Goal: Information Seeking & Learning: Learn about a topic

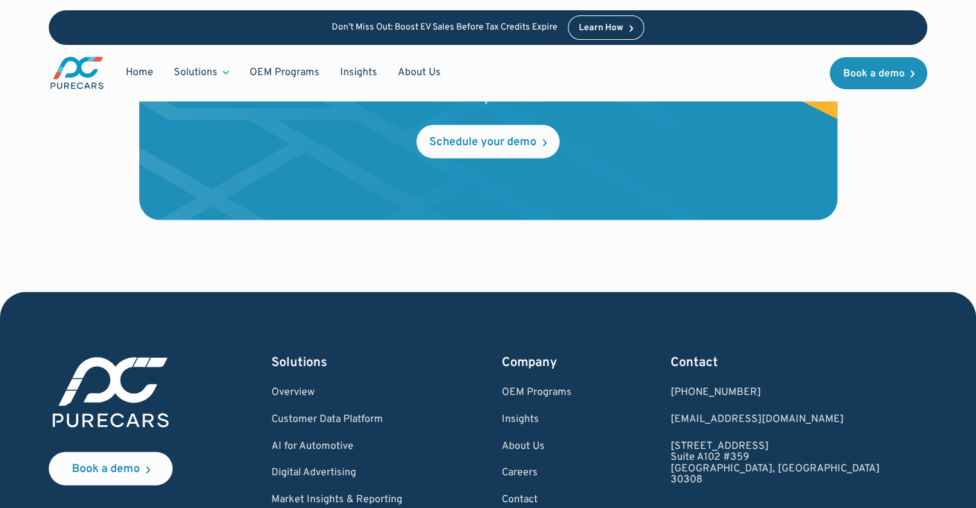
scroll to position [2918, 0]
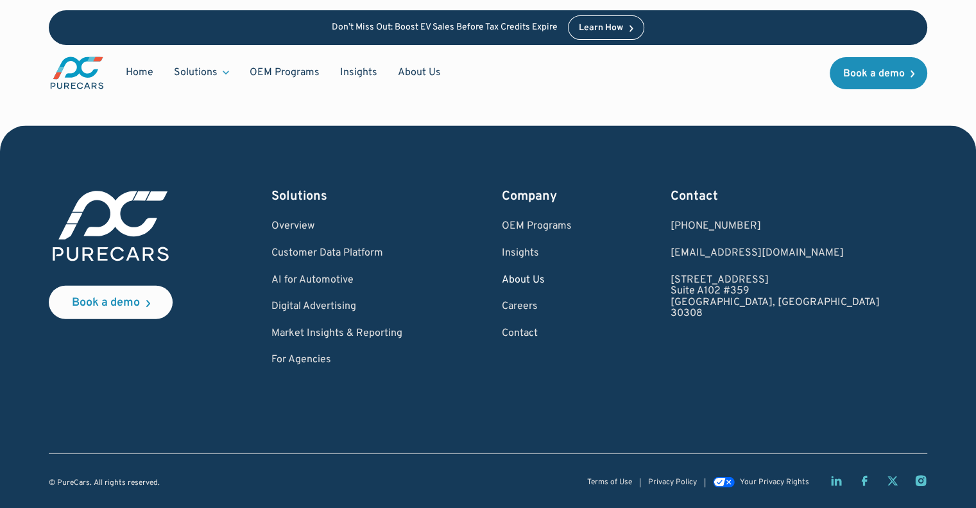
click at [571, 280] on link "About Us" at bounding box center [536, 281] width 70 height 12
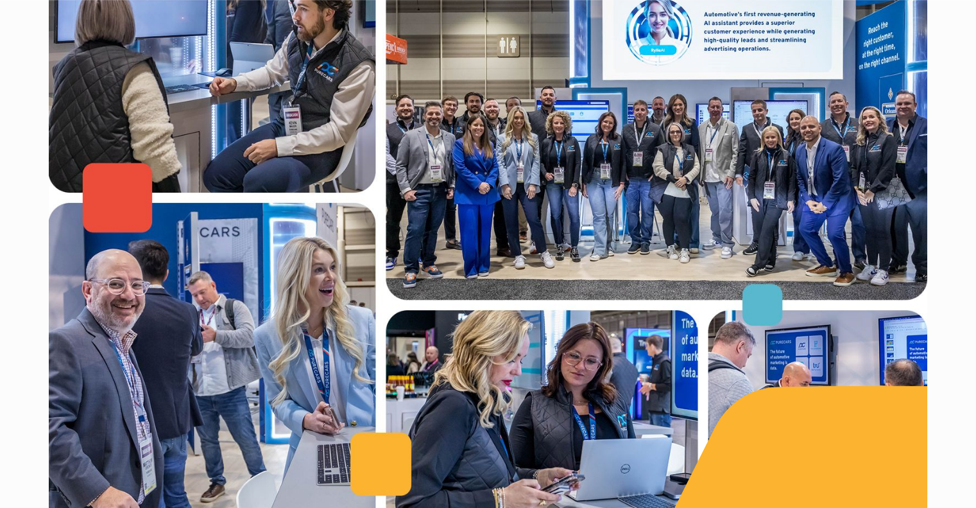
scroll to position [1027, 0]
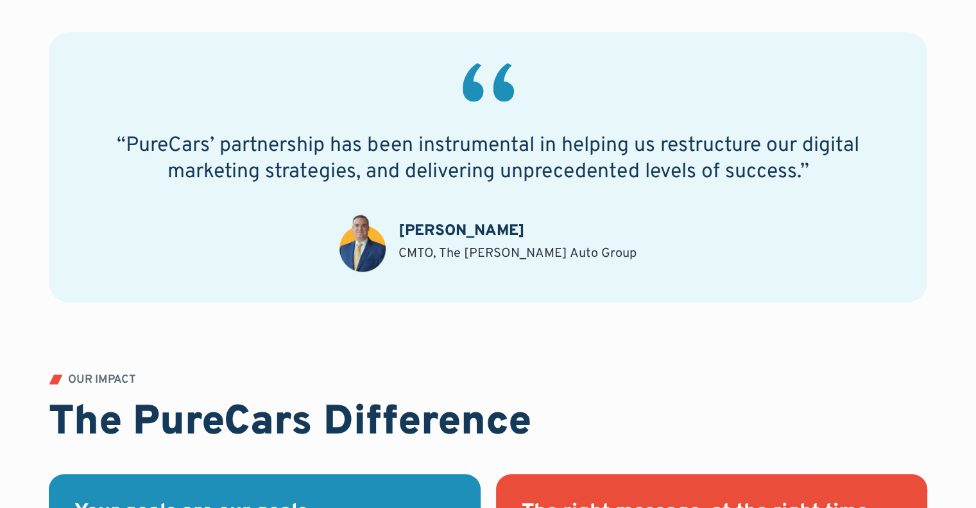
click at [601, 256] on div "CMTO, The Dimmitt Auto Group" at bounding box center [517, 253] width 238 height 18
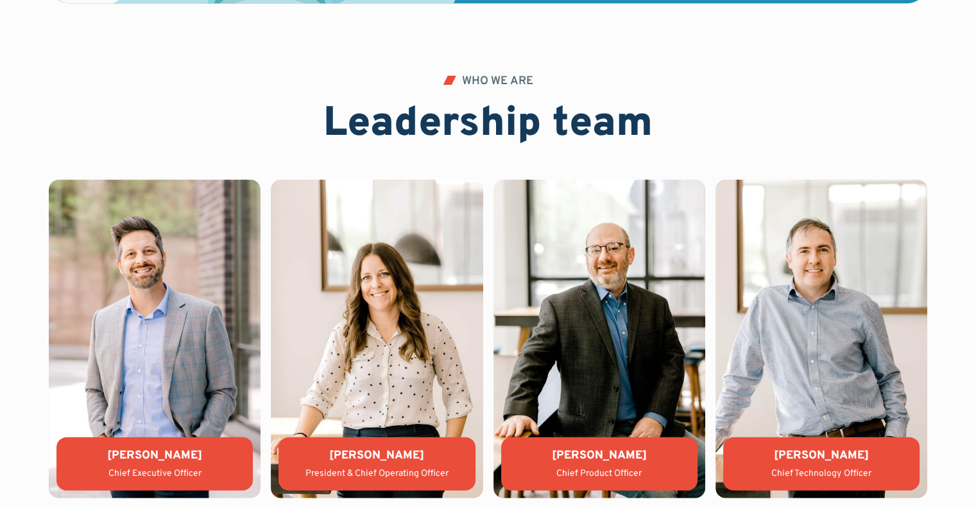
scroll to position [2695, 0]
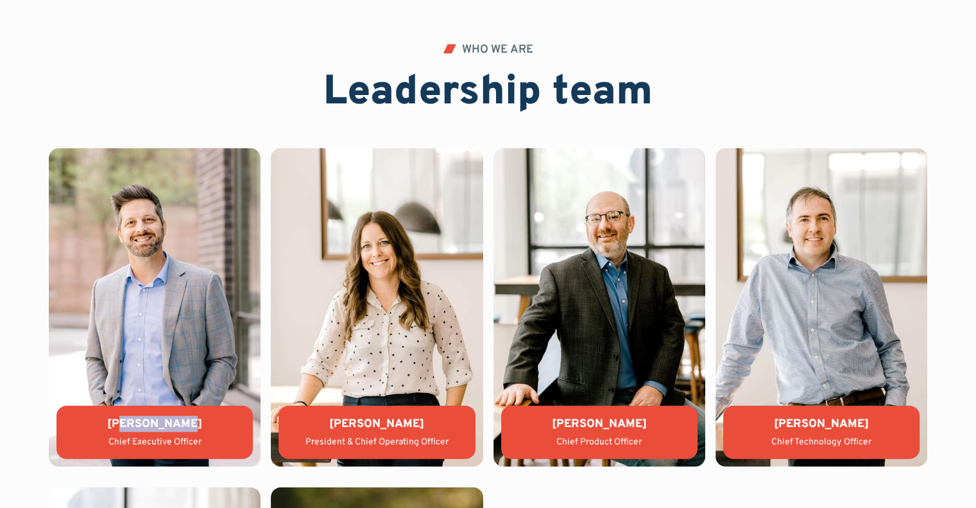
drag, startPoint x: 133, startPoint y: 425, endPoint x: 221, endPoint y: 425, distance: 87.3
click at [221, 425] on div "Aaron Sheeks" at bounding box center [155, 424] width 176 height 16
click at [209, 438] on div "Chief Executive Officer" at bounding box center [155, 442] width 176 height 13
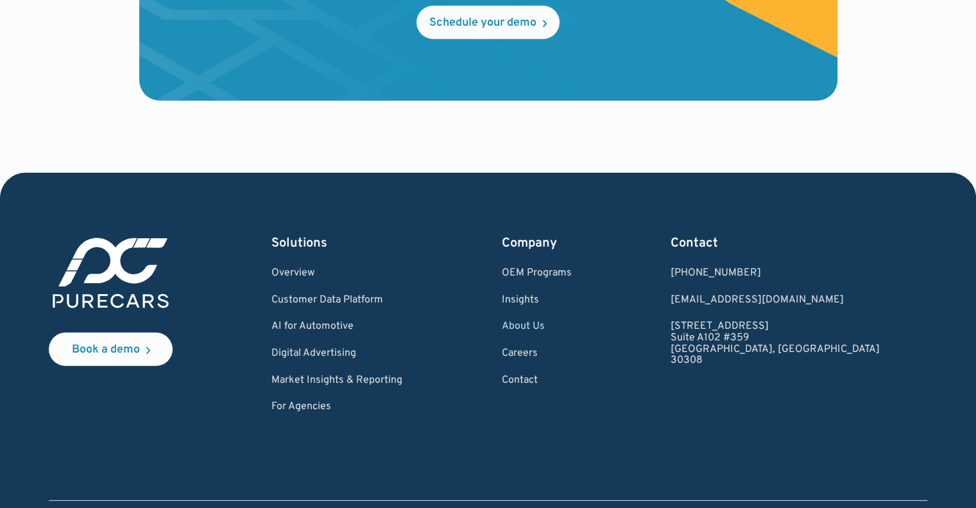
scroll to position [3765, 0]
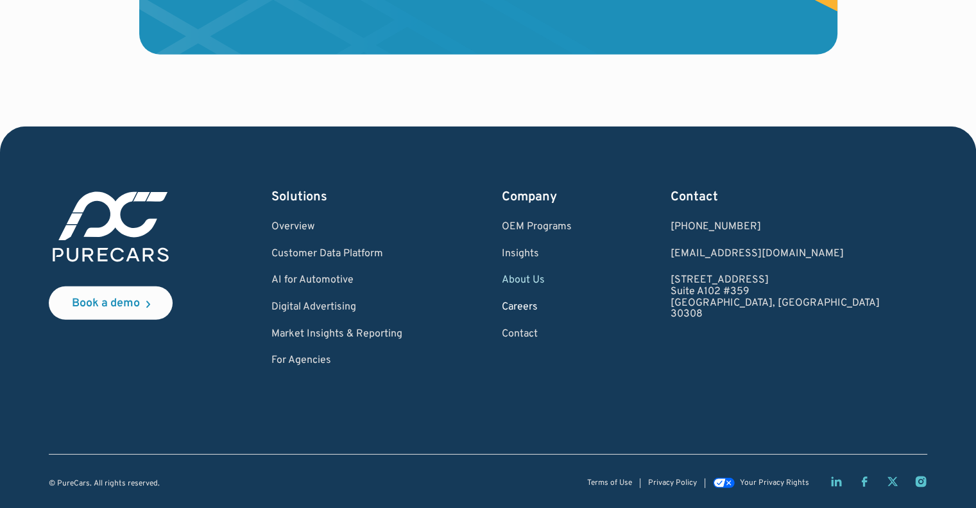
click at [571, 308] on link "Careers" at bounding box center [536, 308] width 70 height 12
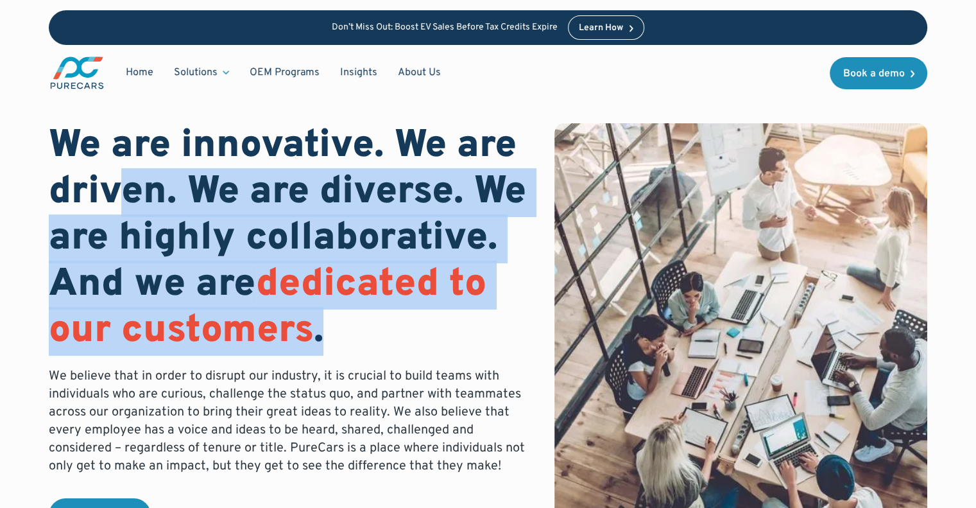
drag, startPoint x: 250, startPoint y: 207, endPoint x: 369, endPoint y: 340, distance: 178.6
click at [364, 340] on h1 "We are innovative. We are driven. We are diverse. We are highly collaborative. …" at bounding box center [291, 238] width 485 height 231
click at [377, 339] on h1 "We are innovative. We are driven. We are diverse. We are highly collaborative. …" at bounding box center [291, 238] width 485 height 231
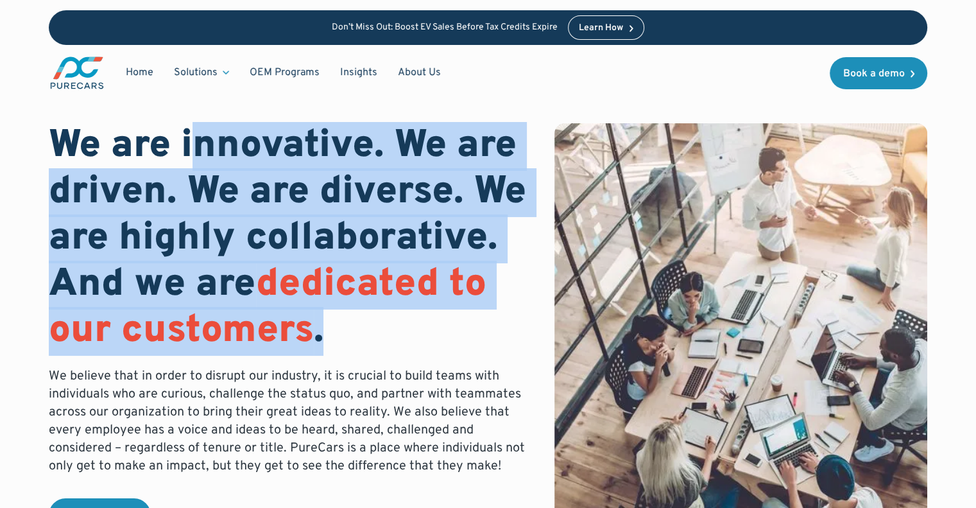
drag, startPoint x: 371, startPoint y: 335, endPoint x: 183, endPoint y: 121, distance: 285.1
click at [183, 121] on div "We are innovative. We are driven. We are diverse. We are highly collaborative. …" at bounding box center [488, 301] width 878 height 603
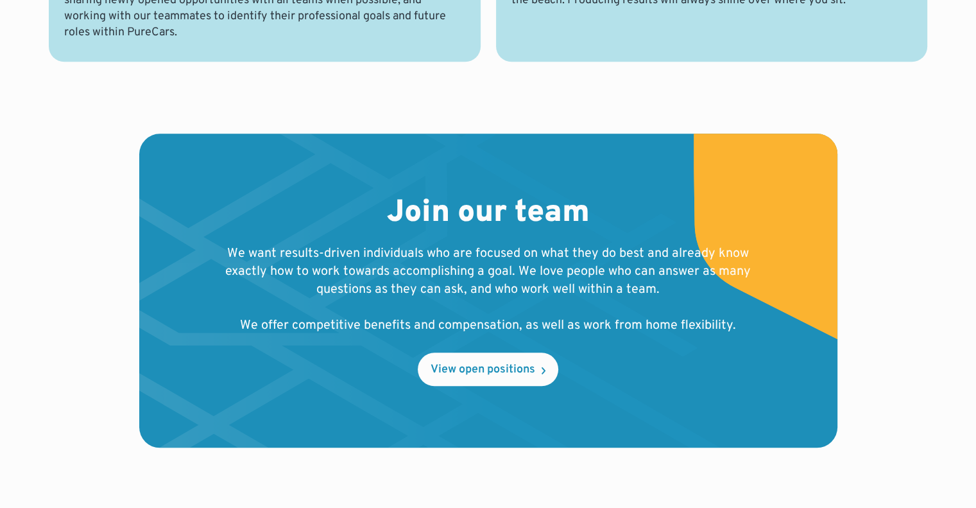
scroll to position [1283, 0]
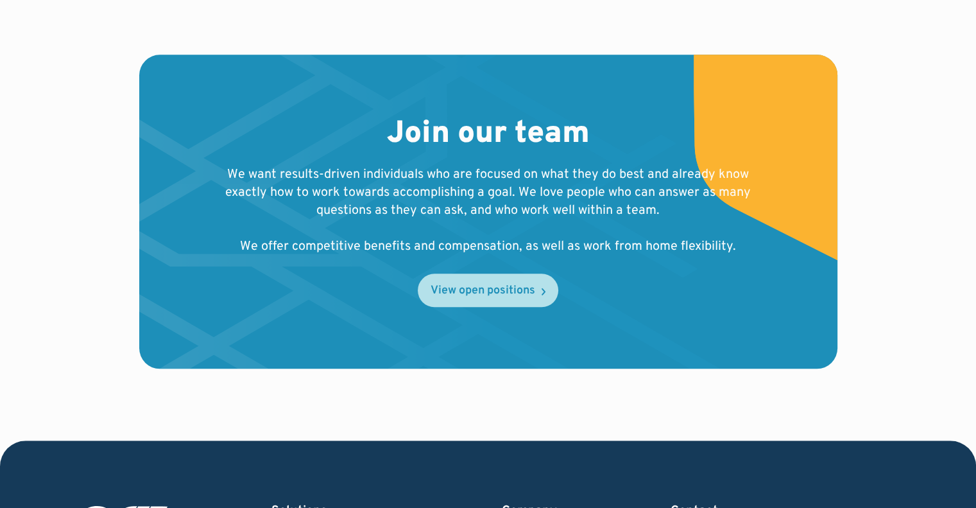
click at [477, 290] on div "View open positions" at bounding box center [483, 291] width 105 height 12
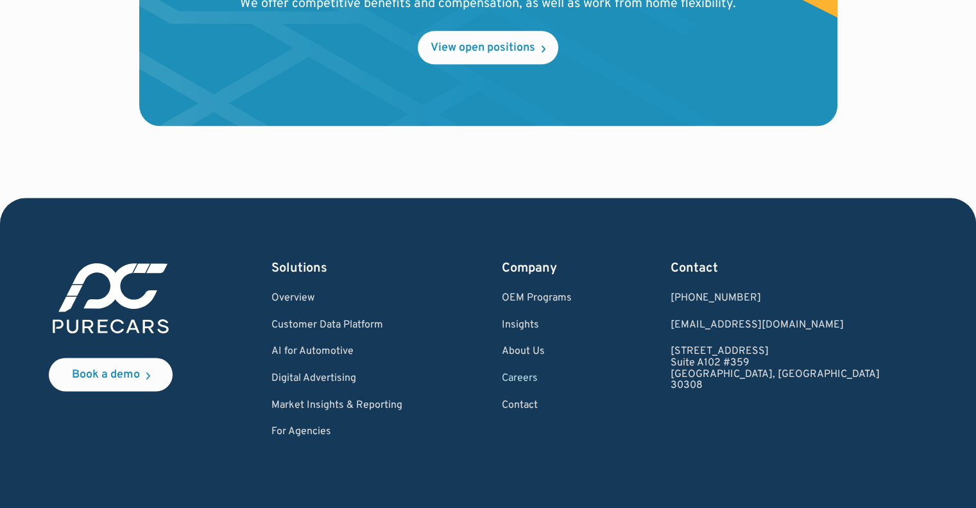
scroll to position [1540, 0]
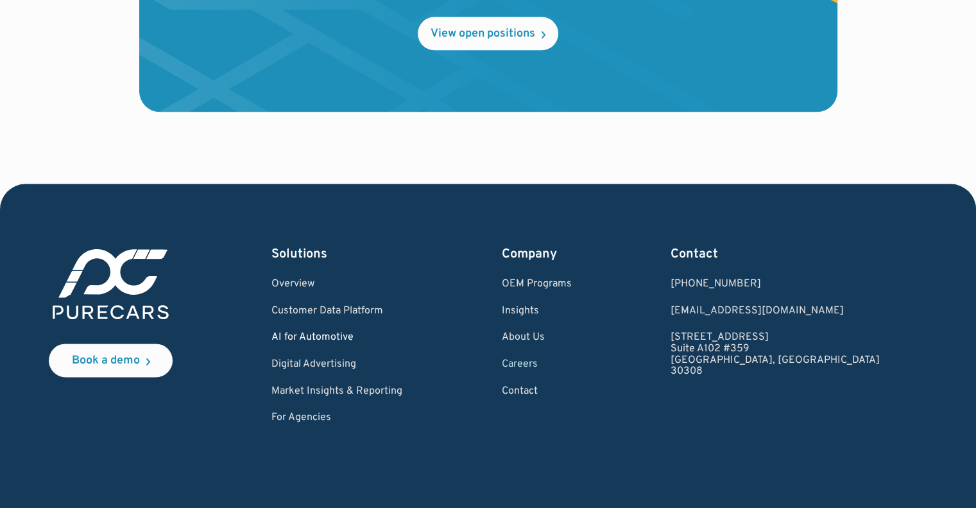
click at [339, 338] on link "AI for Automotive" at bounding box center [336, 338] width 131 height 12
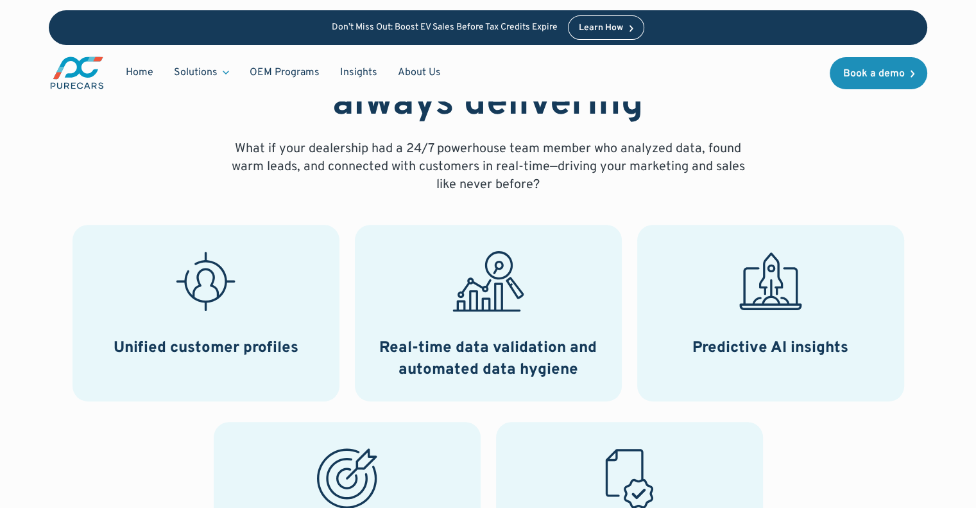
scroll to position [321, 0]
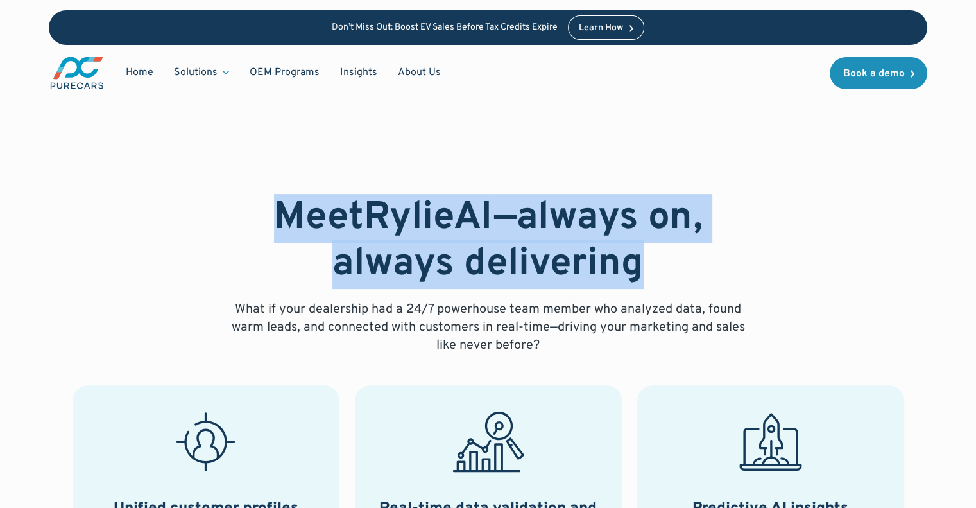
drag, startPoint x: 469, startPoint y: 222, endPoint x: 646, endPoint y: 275, distance: 184.7
click at [644, 274] on h2 "Meet RylieAI —always on, always delivering" at bounding box center [488, 241] width 534 height 92
click at [655, 275] on h2 "Meet RylieAI —always on, always delivering" at bounding box center [488, 241] width 534 height 92
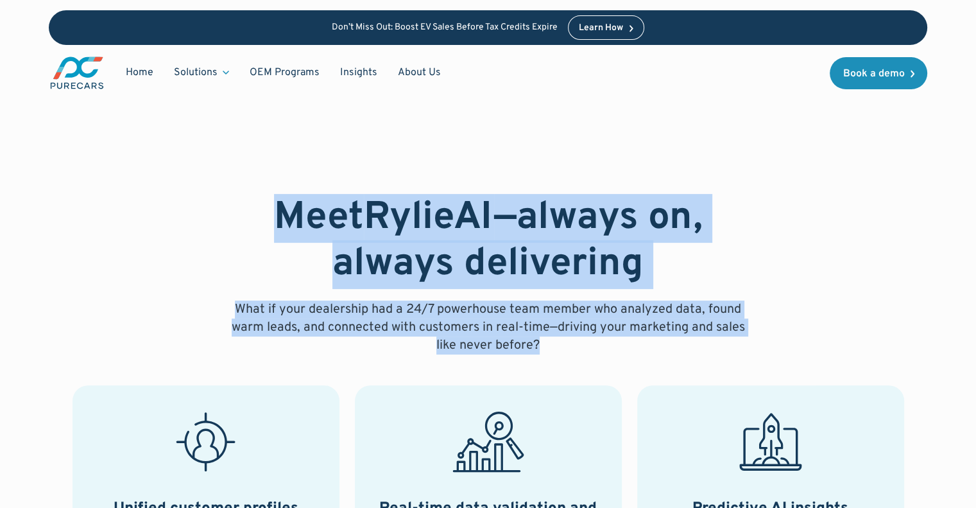
drag, startPoint x: 727, startPoint y: 338, endPoint x: 251, endPoint y: 197, distance: 496.4
click at [251, 197] on div "Meet RylieAI —always on, always delivering What if your dealership had a 24/7 p…" at bounding box center [488, 274] width 534 height 159
click at [249, 198] on h2 "Meet RylieAI —always on, always delivering" at bounding box center [488, 241] width 534 height 92
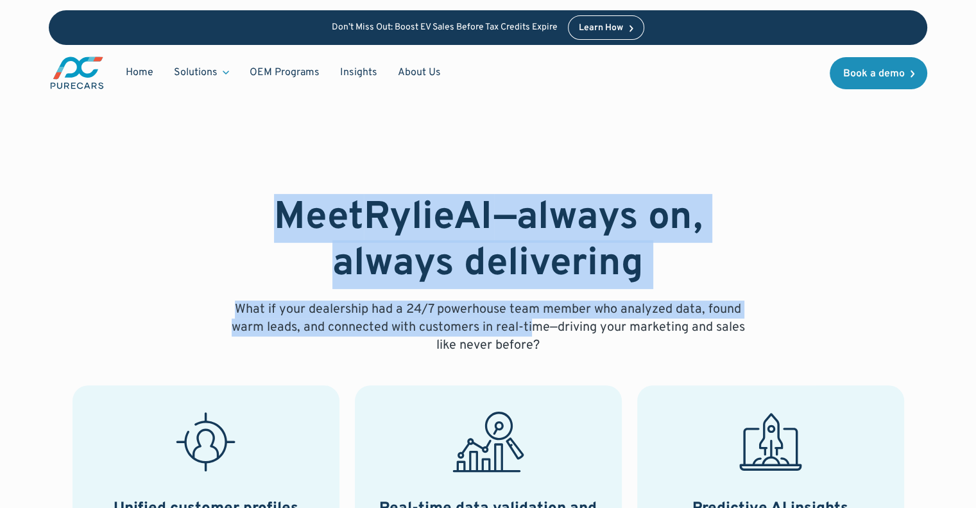
drag, startPoint x: 311, startPoint y: 223, endPoint x: 593, endPoint y: 356, distance: 311.7
click at [579, 354] on div "Meet RylieAI —always on, always delivering What if your dealership had a 24/7 p…" at bounding box center [488, 274] width 534 height 159
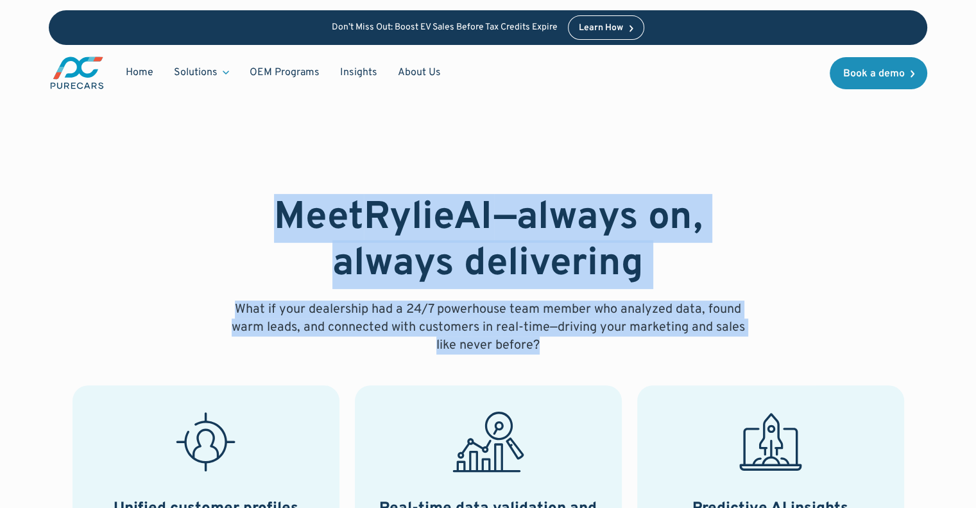
click at [603, 356] on div "Meet RylieAI —always on, always delivering What if your dealership had a 24/7 p…" at bounding box center [488, 476] width 878 height 563
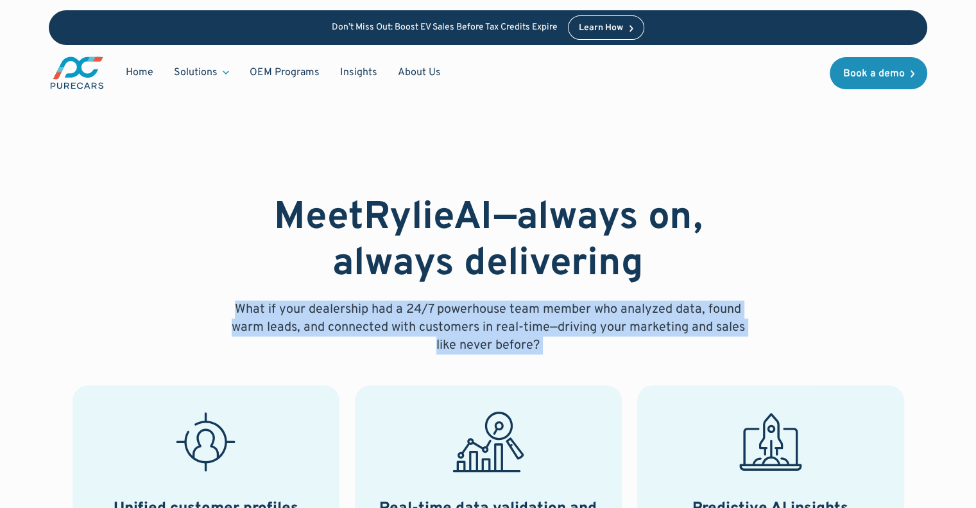
drag, startPoint x: 603, startPoint y: 356, endPoint x: 215, endPoint y: 312, distance: 390.7
click at [215, 312] on div "Meet RylieAI —always on, always delivering What if your dealership had a 24/7 p…" at bounding box center [488, 476] width 878 height 563
click at [214, 312] on div "Meet RylieAI —always on, always delivering What if your dealership had a 24/7 p…" at bounding box center [488, 476] width 878 height 563
drag, startPoint x: 194, startPoint y: 300, endPoint x: 575, endPoint y: 341, distance: 382.6
click at [575, 341] on div "Meet RylieAI —always on, always delivering What if your dealership had a 24/7 p…" at bounding box center [488, 476] width 878 height 563
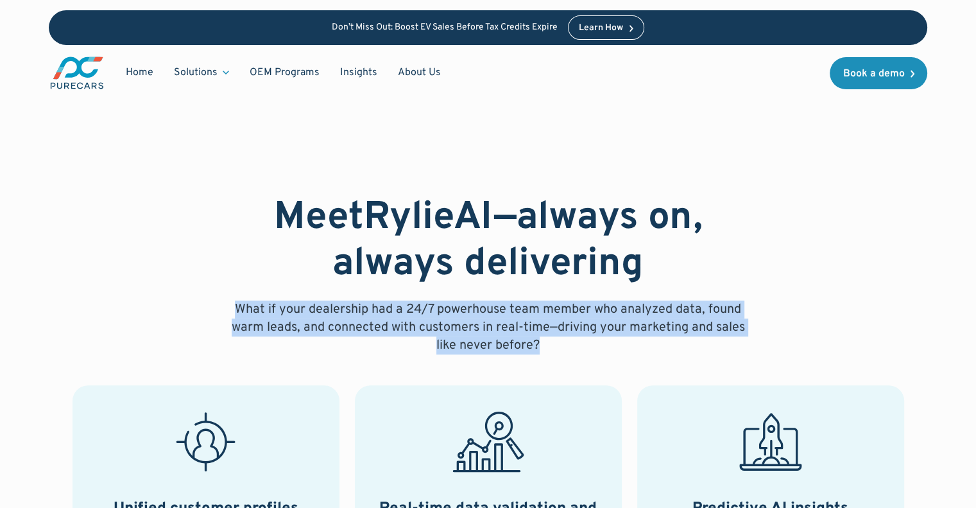
click at [575, 341] on p "What if your dealership had a 24/7 powerhouse team member who analyzed data, fo…" at bounding box center [488, 327] width 534 height 54
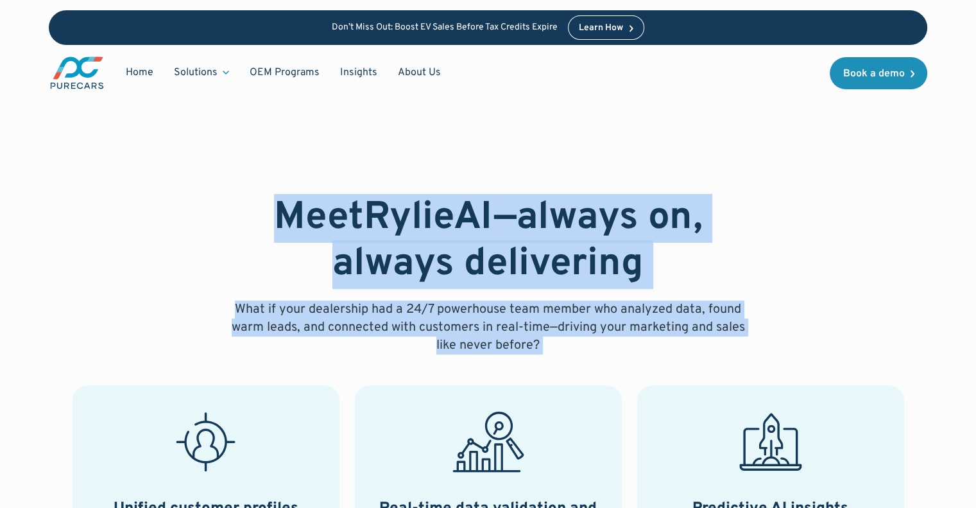
drag, startPoint x: 575, startPoint y: 341, endPoint x: 269, endPoint y: 200, distance: 336.5
click at [269, 200] on div "Meet RylieAI —always on, always delivering What if your dealership had a 24/7 p…" at bounding box center [488, 274] width 534 height 159
click at [274, 200] on strong "Meet" at bounding box center [319, 218] width 90 height 49
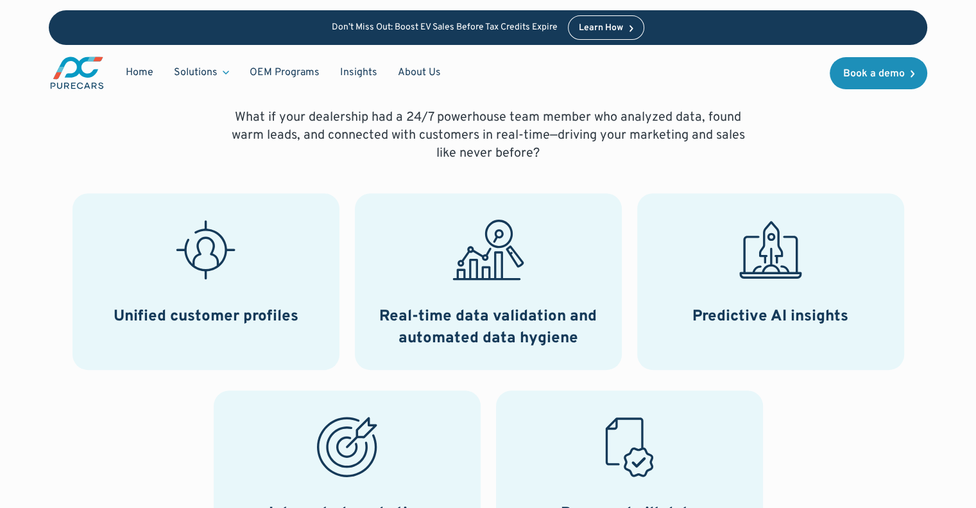
scroll to position [513, 0]
drag, startPoint x: 105, startPoint y: 315, endPoint x: 367, endPoint y: 321, distance: 262.5
click at [367, 321] on div "Unified customer profiles Real-time data validation and automated data hygiene …" at bounding box center [488, 378] width 878 height 373
click at [367, 321] on div "Real-time data validation and automated data hygiene" at bounding box center [488, 280] width 267 height 176
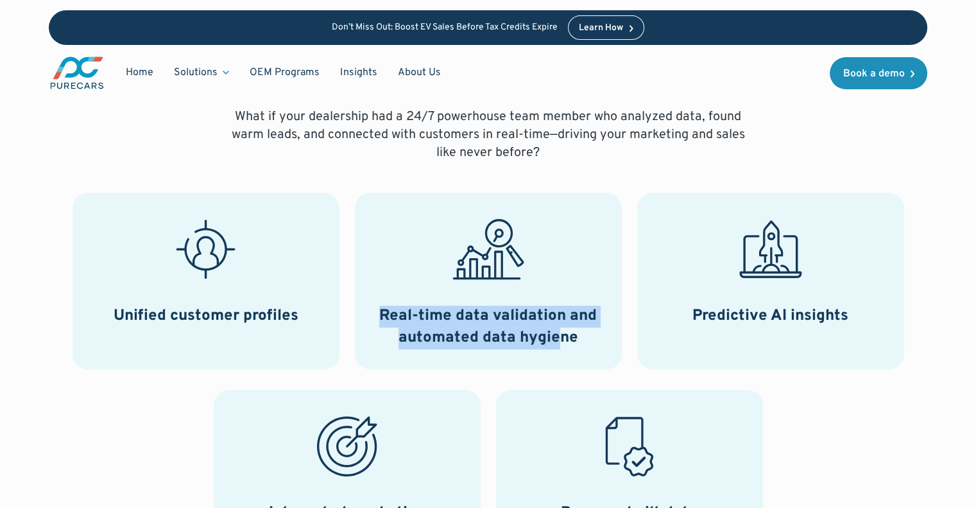
drag, startPoint x: 380, startPoint y: 322, endPoint x: 554, endPoint y: 343, distance: 175.7
click at [554, 343] on h3 "Real-time data validation and automated data hygiene" at bounding box center [488, 326] width 236 height 43
click at [567, 345] on h3 "Real-time data validation and automated data hygiene" at bounding box center [488, 326] width 236 height 43
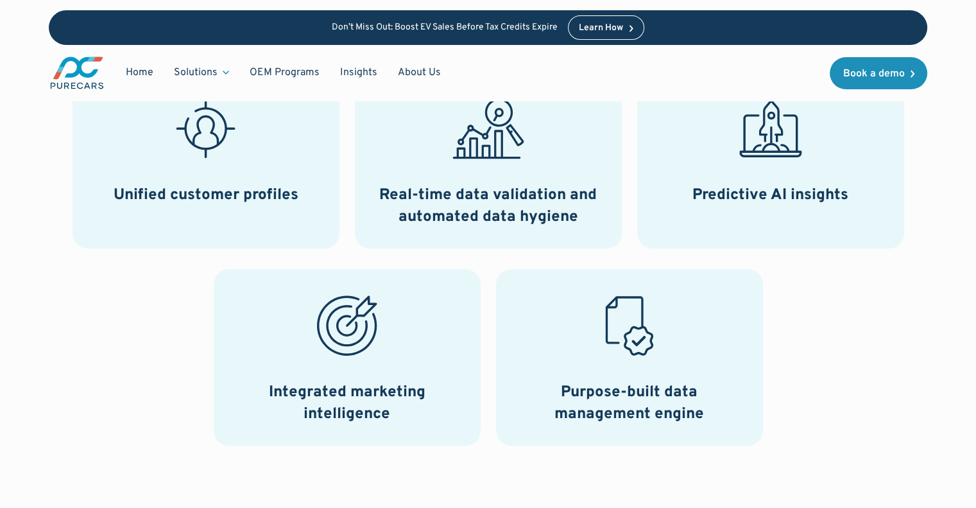
scroll to position [706, 0]
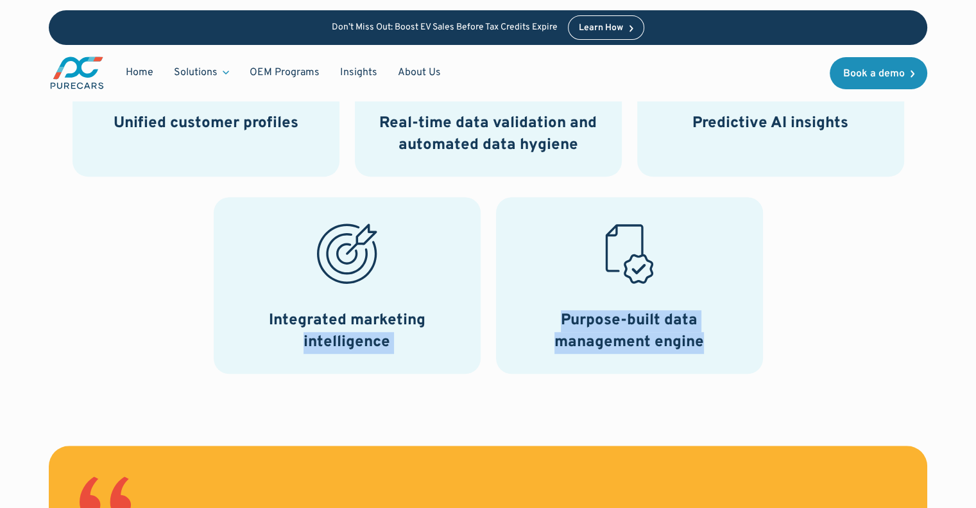
drag, startPoint x: 483, startPoint y: 318, endPoint x: 679, endPoint y: 358, distance: 200.5
click at [679, 358] on div "Unified customer profiles Real-time data validation and automated data hygiene …" at bounding box center [488, 186] width 878 height 373
click at [679, 358] on div "Purpose-built data management engine" at bounding box center [629, 285] width 267 height 176
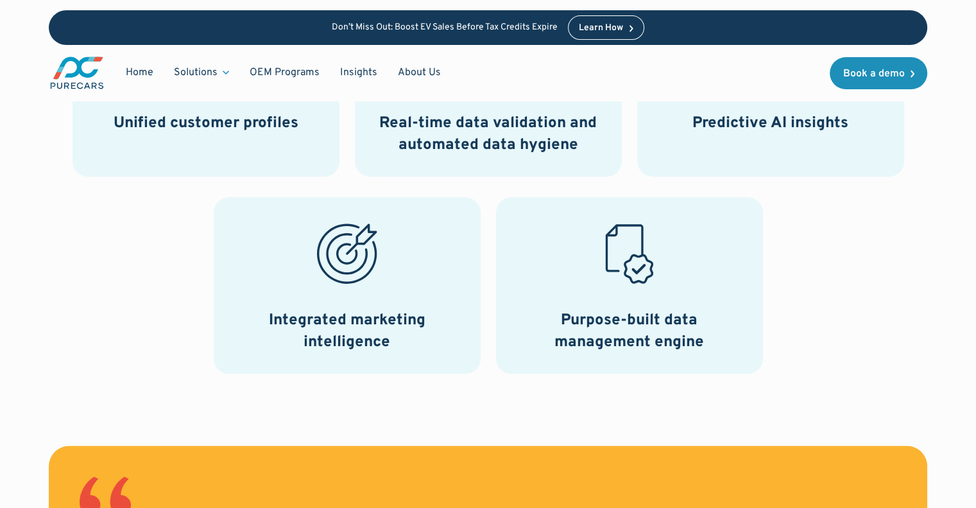
click at [678, 357] on div "Purpose-built data management engine" at bounding box center [629, 285] width 267 height 176
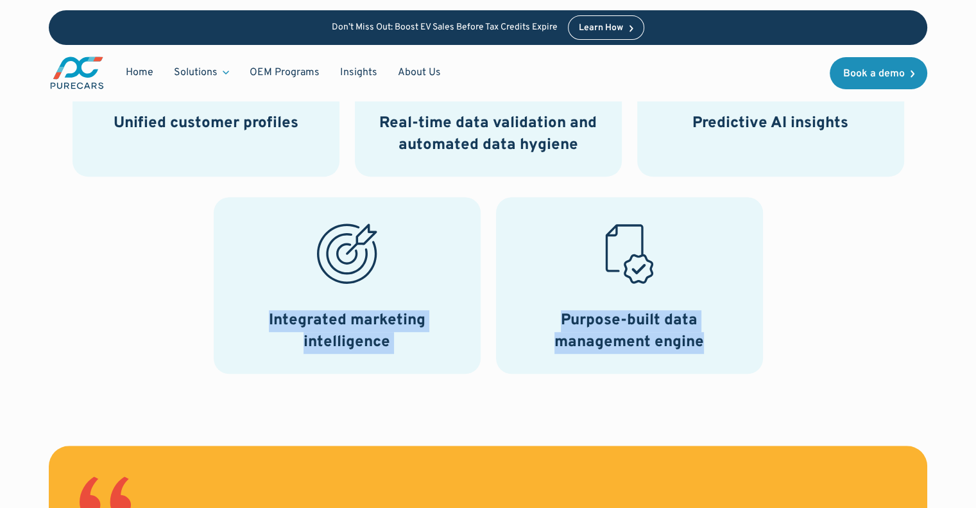
drag, startPoint x: 633, startPoint y: 346, endPoint x: 318, endPoint y: 283, distance: 321.4
click at [341, 289] on div "Unified customer profiles Real-time data validation and automated data hygiene …" at bounding box center [488, 186] width 878 height 373
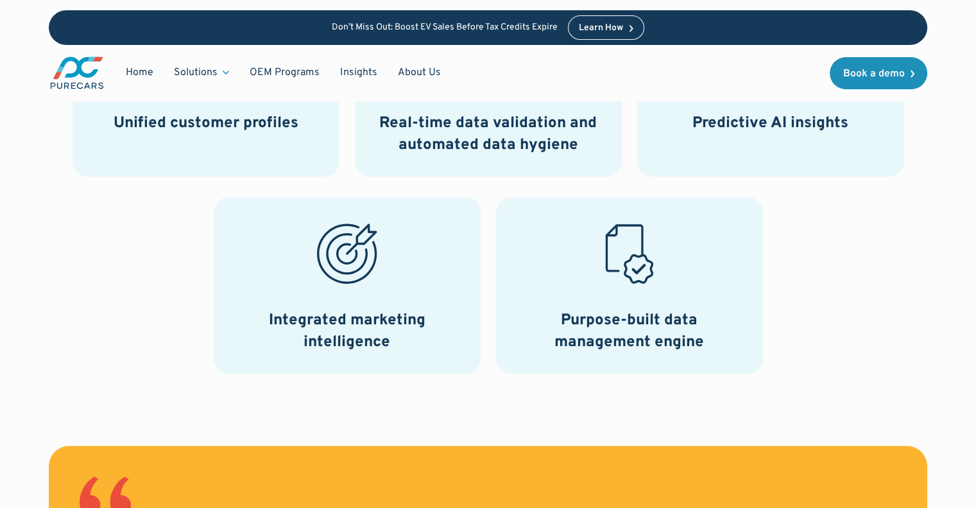
click at [316, 282] on icon at bounding box center [347, 254] width 72 height 72
drag, startPoint x: 373, startPoint y: 243, endPoint x: 421, endPoint y: 270, distance: 54.6
click at [421, 270] on div "Integrated marketing intelligence" at bounding box center [347, 285] width 267 height 176
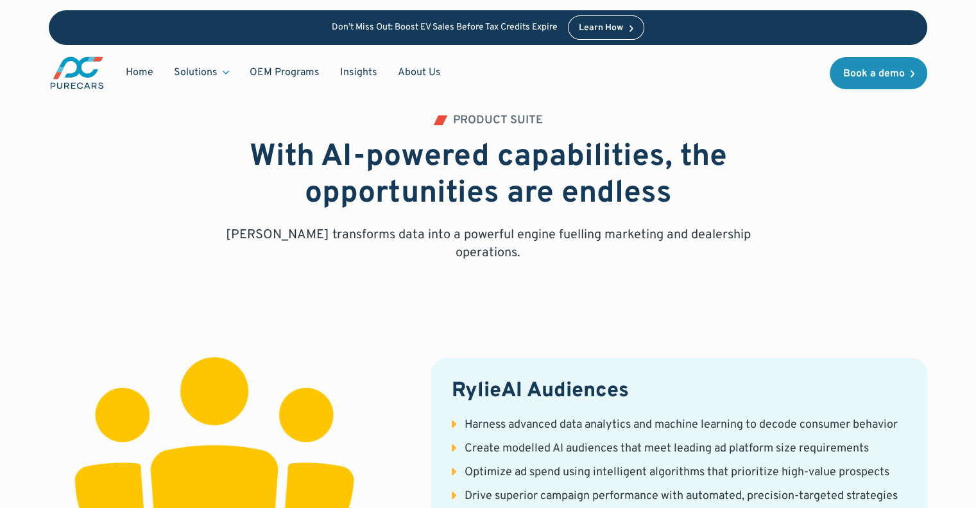
scroll to position [1412, 0]
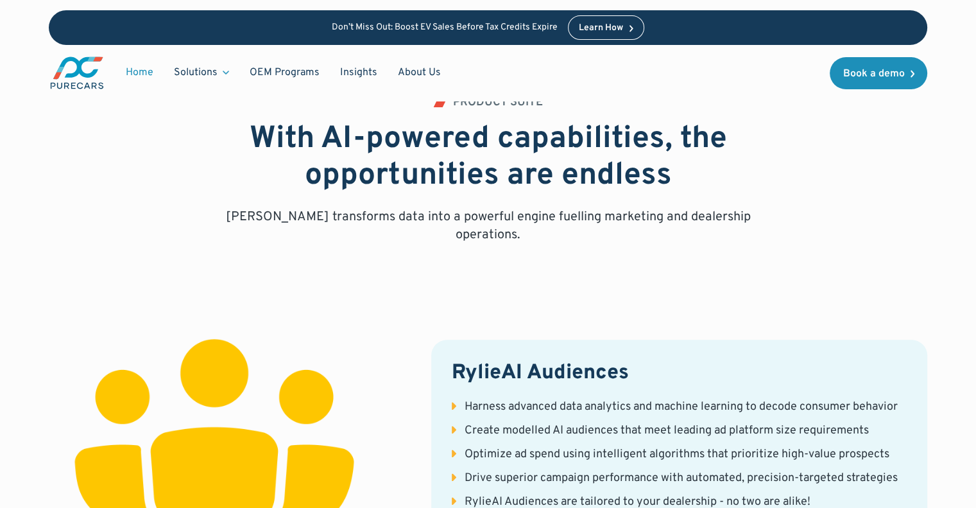
click at [139, 74] on link "Home" at bounding box center [139, 72] width 48 height 24
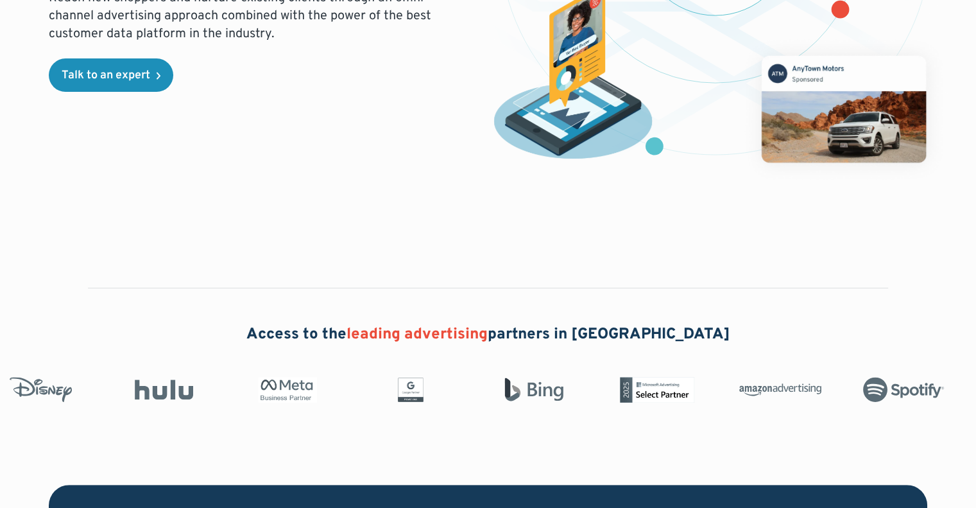
scroll to position [642, 0]
